Goal: Task Accomplishment & Management: Use online tool/utility

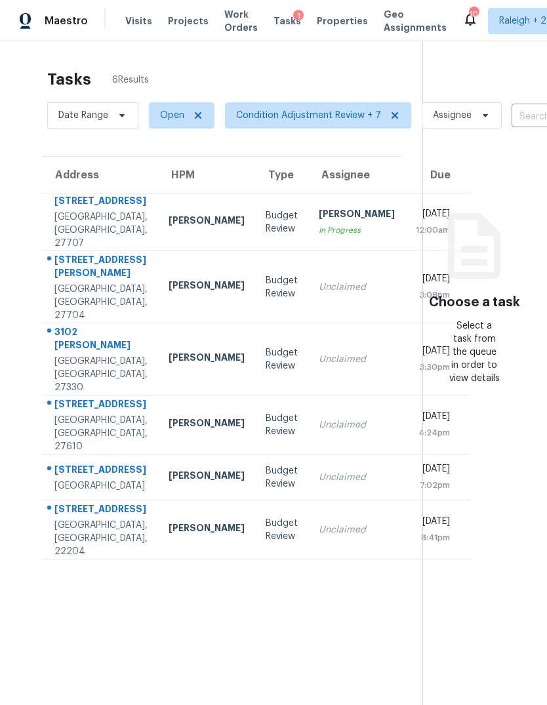
scroll to position [49, 0]
click at [320, 500] on td "Unclaimed" at bounding box center [356, 529] width 97 height 59
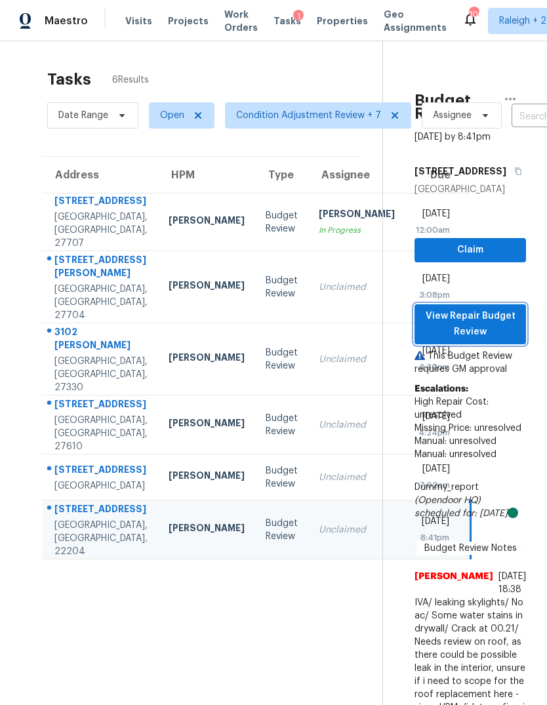
click at [501, 308] on span "View Repair Budget Review" at bounding box center [470, 324] width 90 height 32
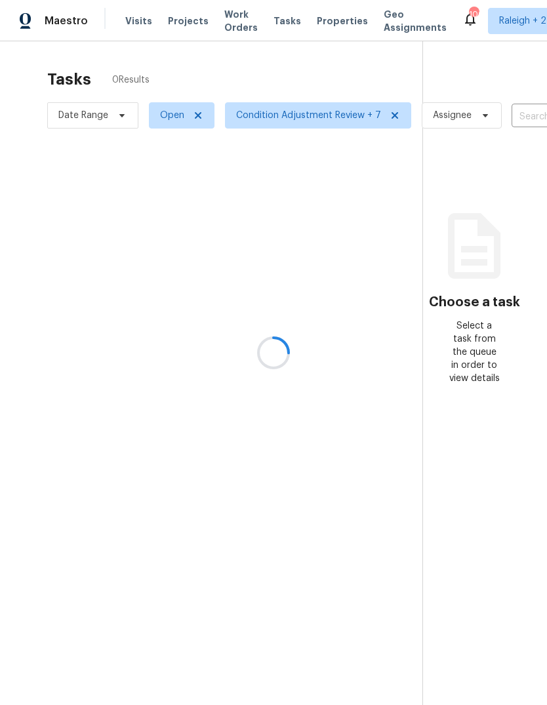
scroll to position [49, 0]
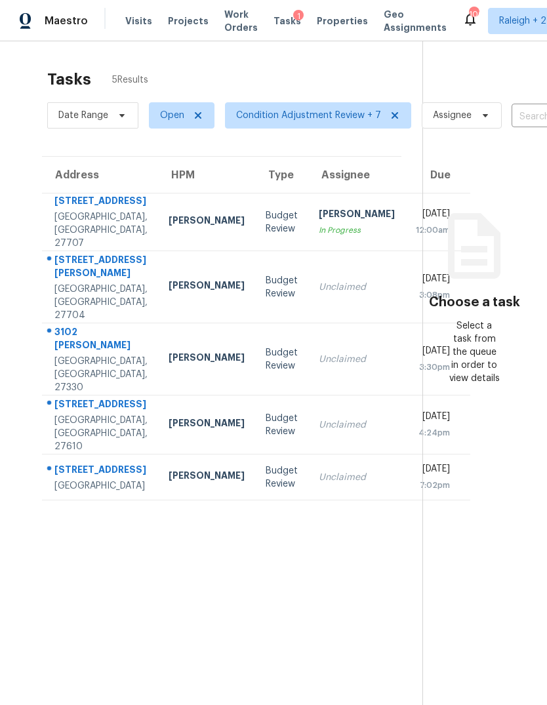
click at [416, 462] on div "[DATE]" at bounding box center [433, 470] width 34 height 16
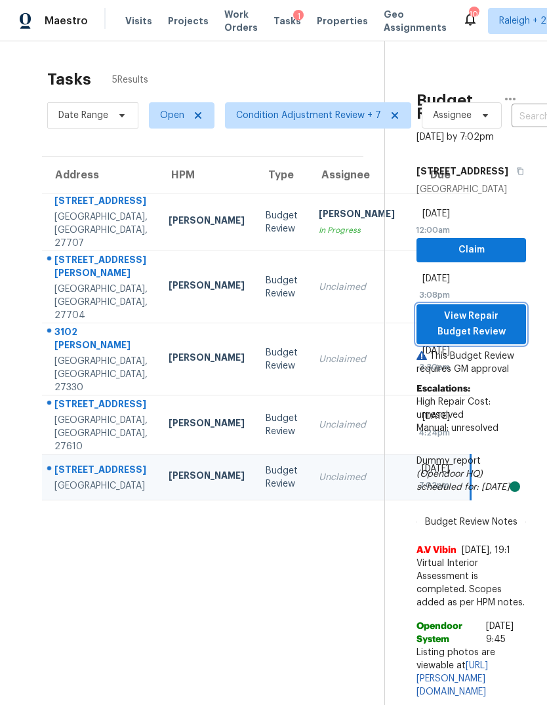
click at [503, 308] on span "View Repair Budget Review" at bounding box center [471, 324] width 89 height 32
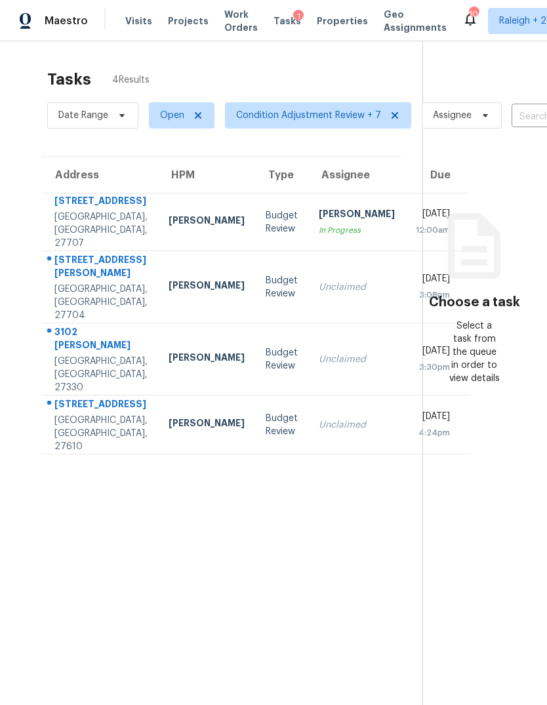
click at [168, 416] on div "[PERSON_NAME]" at bounding box center [206, 424] width 76 height 16
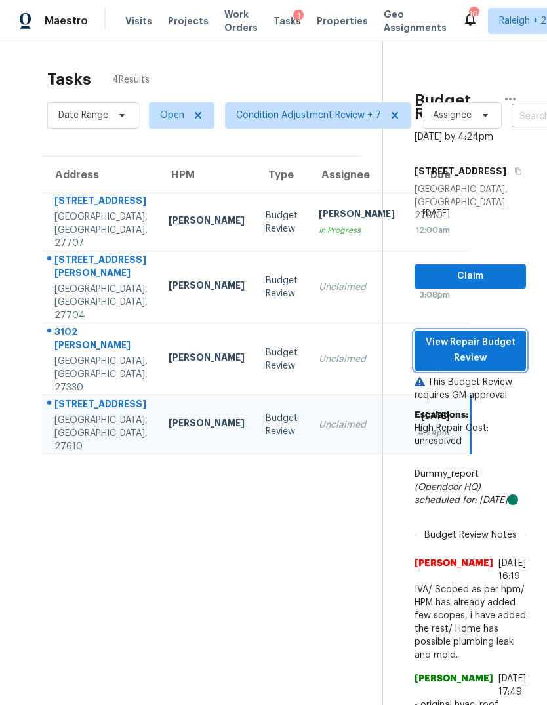
click at [502, 348] on span "View Repair Budget Review" at bounding box center [470, 350] width 90 height 32
